Goal: Check status

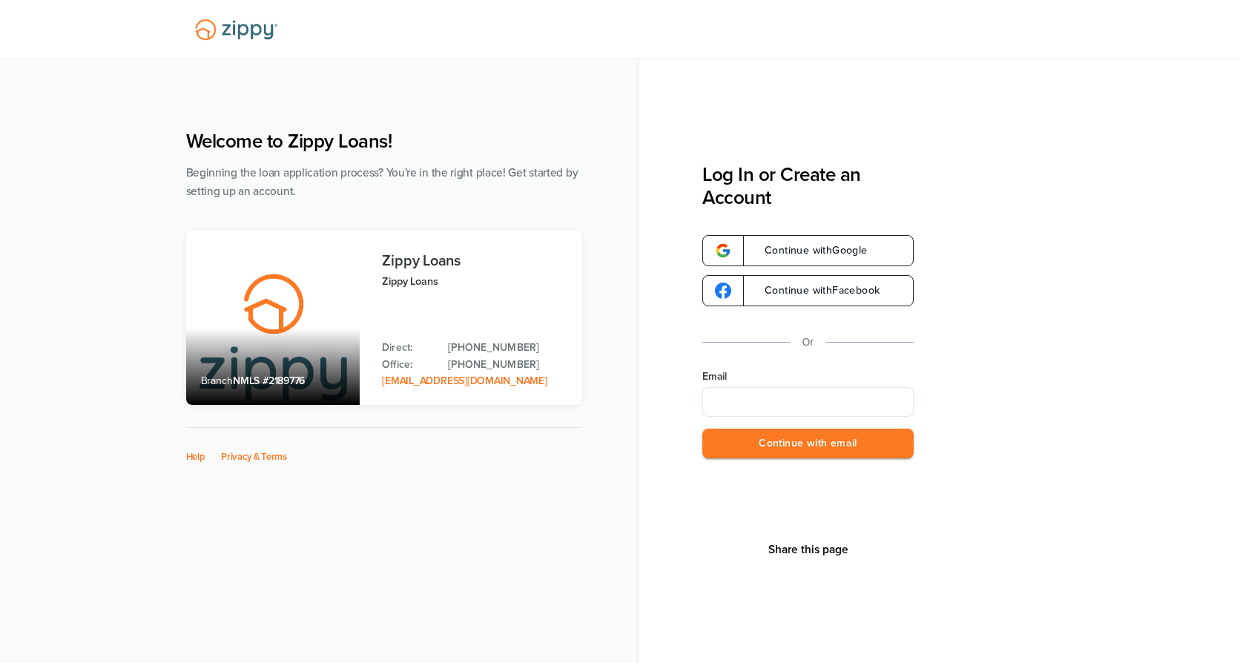
click at [766, 390] on input "Email" at bounding box center [808, 402] width 211 height 30
type input "**********"
click at [757, 444] on button "Continue with email" at bounding box center [808, 444] width 211 height 30
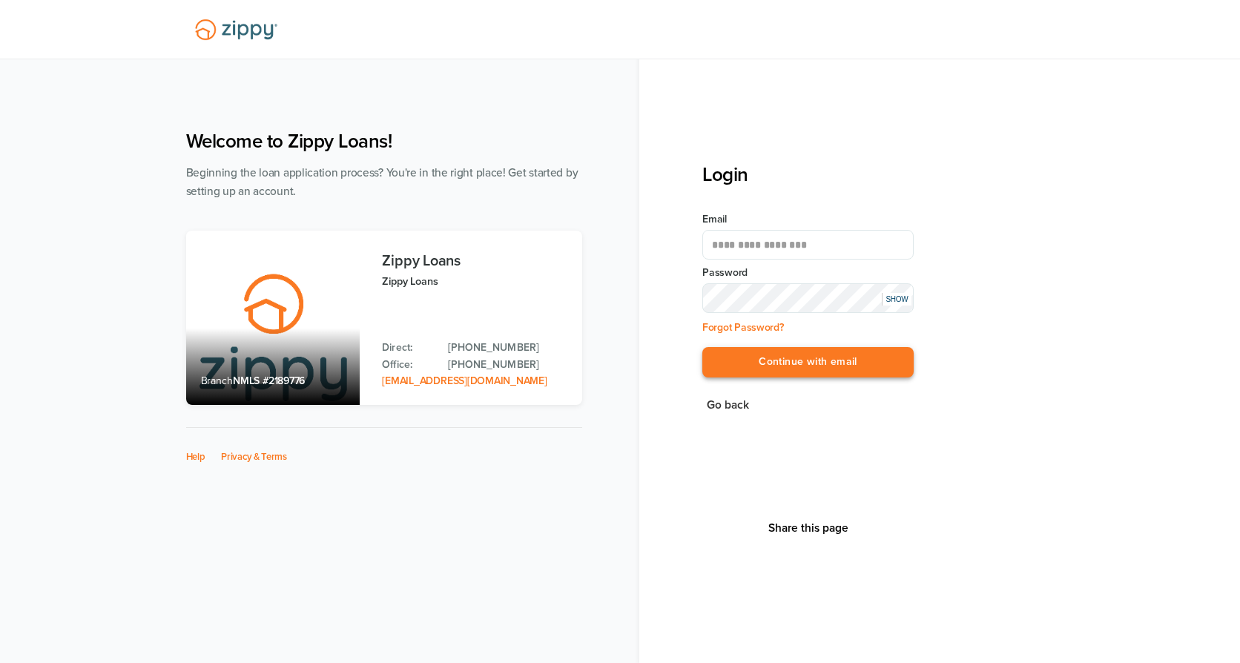
click at [767, 361] on button "Continue with email" at bounding box center [808, 362] width 211 height 30
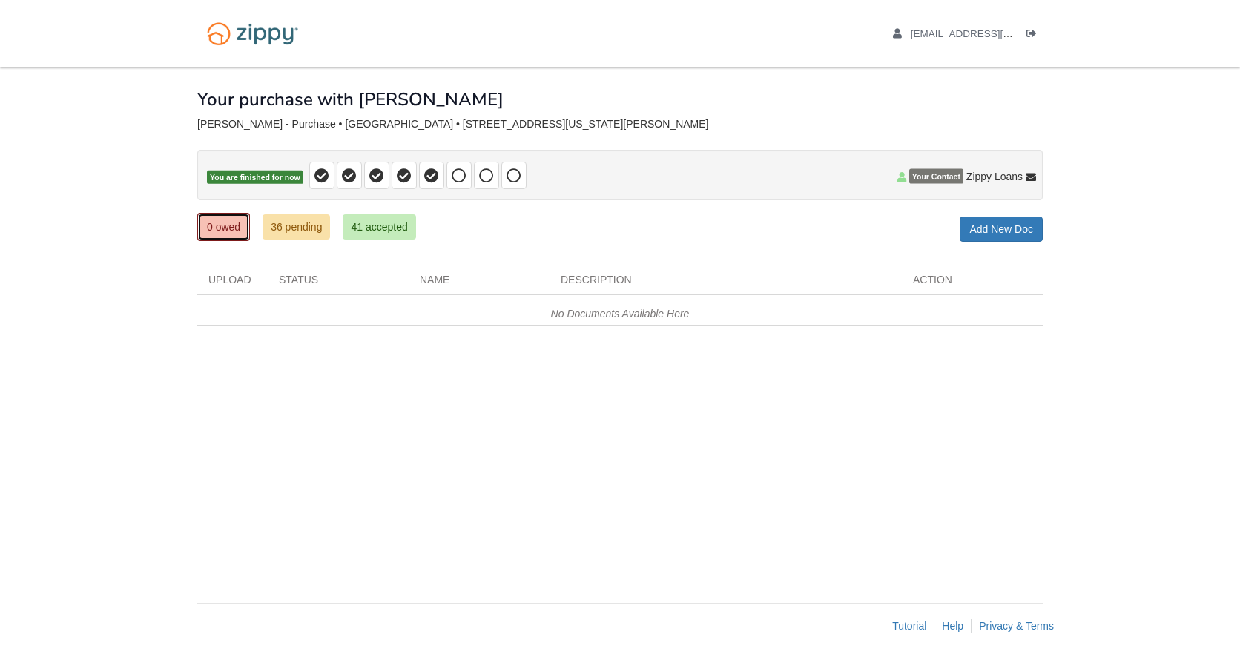
click at [247, 223] on link "0 owed" at bounding box center [223, 227] width 53 height 28
click at [292, 238] on link "36 pending" at bounding box center [297, 226] width 68 height 25
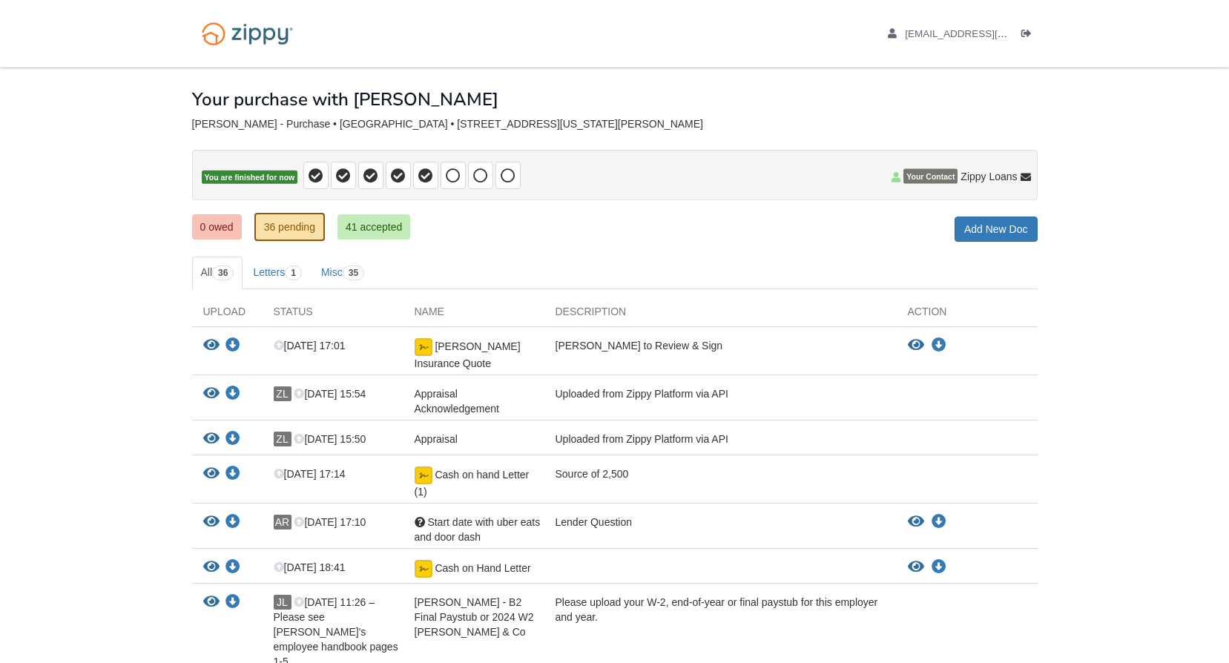
click at [712, 241] on div "0 owed 36 pending 41 accepted My Estimated Payment × My Estimated Payment Add N…" at bounding box center [615, 228] width 846 height 27
click at [645, 231] on div "0 owed 36 pending 41 accepted My Estimated Payment × My Estimated Payment Add N…" at bounding box center [615, 228] width 846 height 27
click at [434, 171] on span at bounding box center [425, 175] width 25 height 27
